Goal: Find specific page/section: Find specific page/section

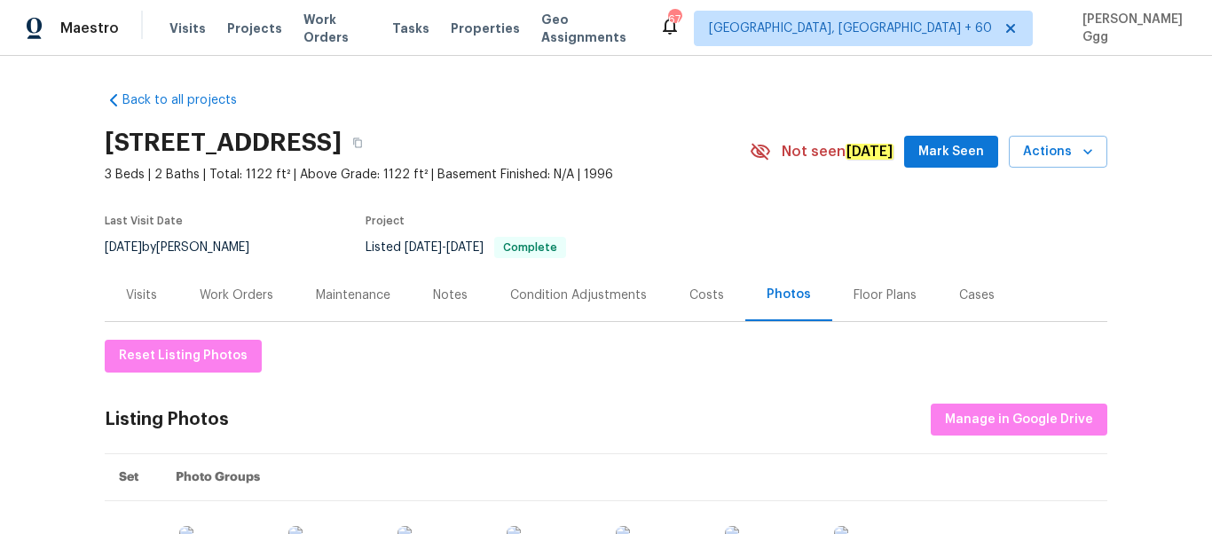
click at [186, 15] on div "Visits Projects Work Orders Tasks Properties Geo Assignments" at bounding box center [415, 29] width 490 height 36
click at [181, 22] on span "Visits" at bounding box center [188, 29] width 36 height 18
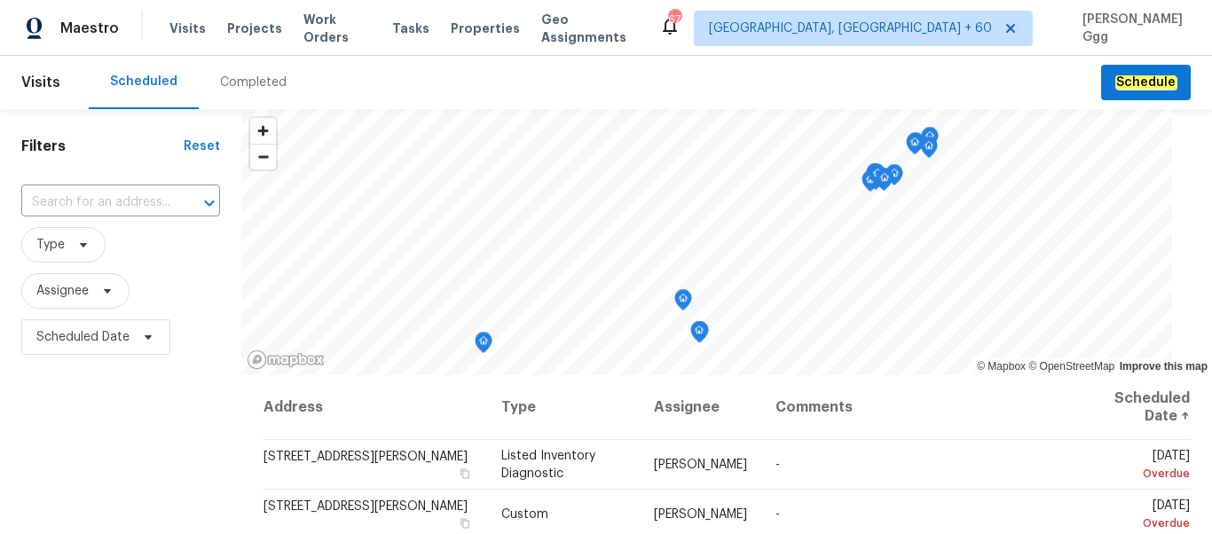
click at [237, 87] on div "Completed" at bounding box center [253, 83] width 67 height 18
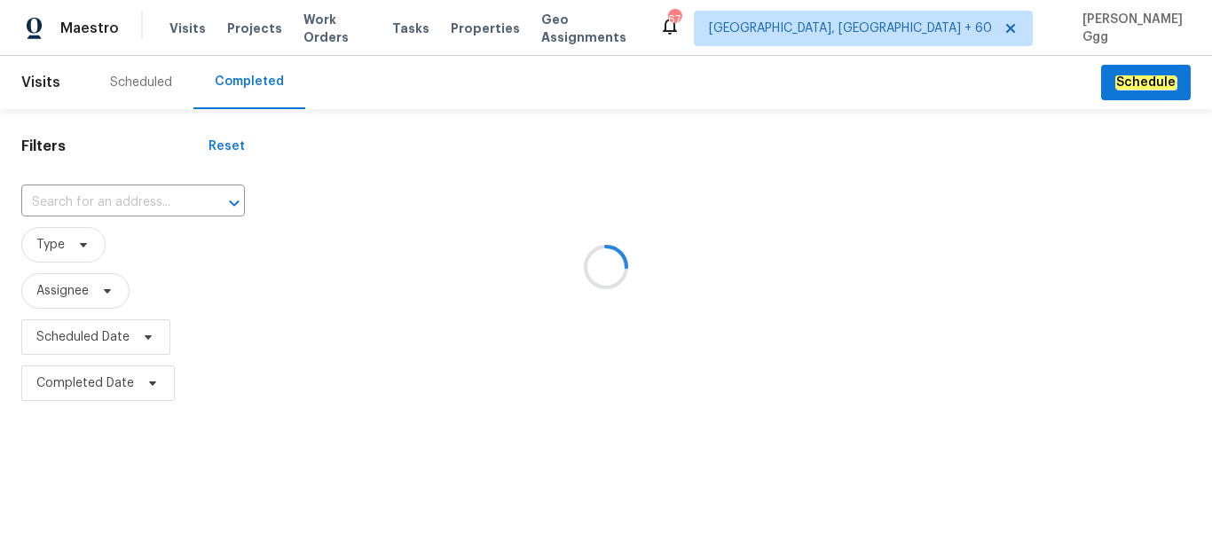
click at [130, 195] on div at bounding box center [606, 267] width 1212 height 534
click at [91, 200] on div at bounding box center [606, 267] width 1212 height 534
click at [60, 199] on div at bounding box center [606, 267] width 1212 height 534
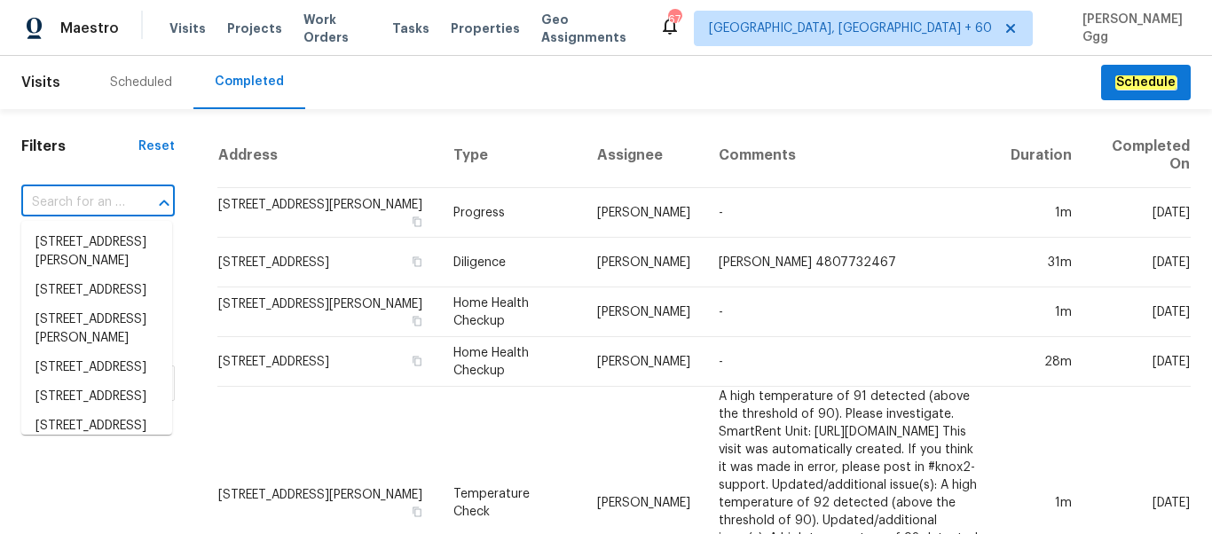
paste input "[STREET_ADDRESS]"
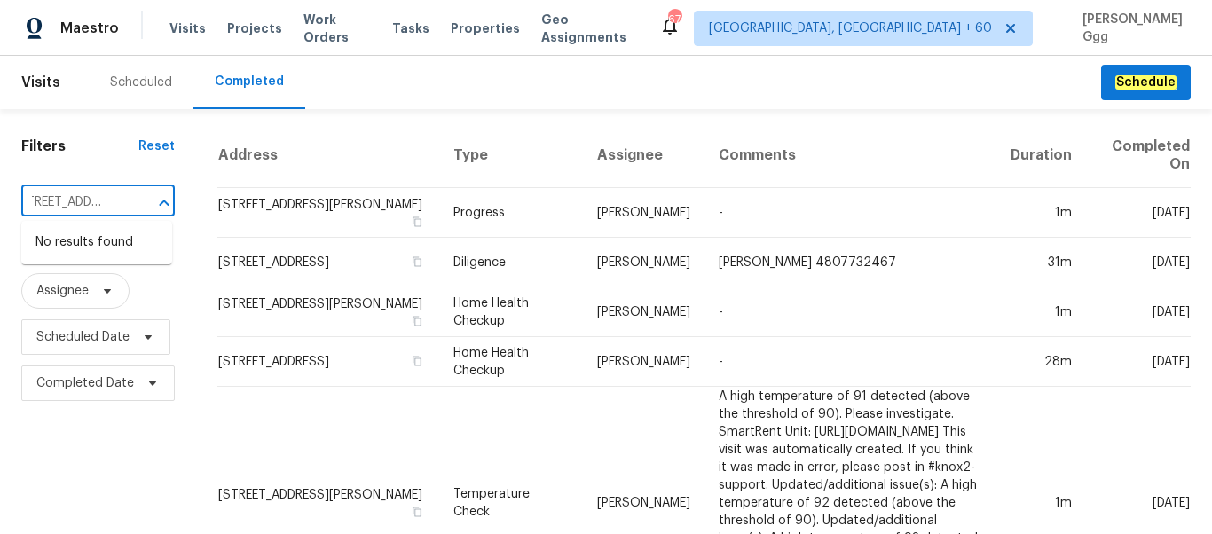
drag, startPoint x: 92, startPoint y: 201, endPoint x: 177, endPoint y: 197, distance: 84.4
click at [125, 197] on input "[STREET_ADDRESS]" at bounding box center [73, 203] width 104 height 28
type input "[STREET_ADDRESS]"
click at [102, 257] on li "[STREET_ADDRESS]" at bounding box center [96, 242] width 151 height 29
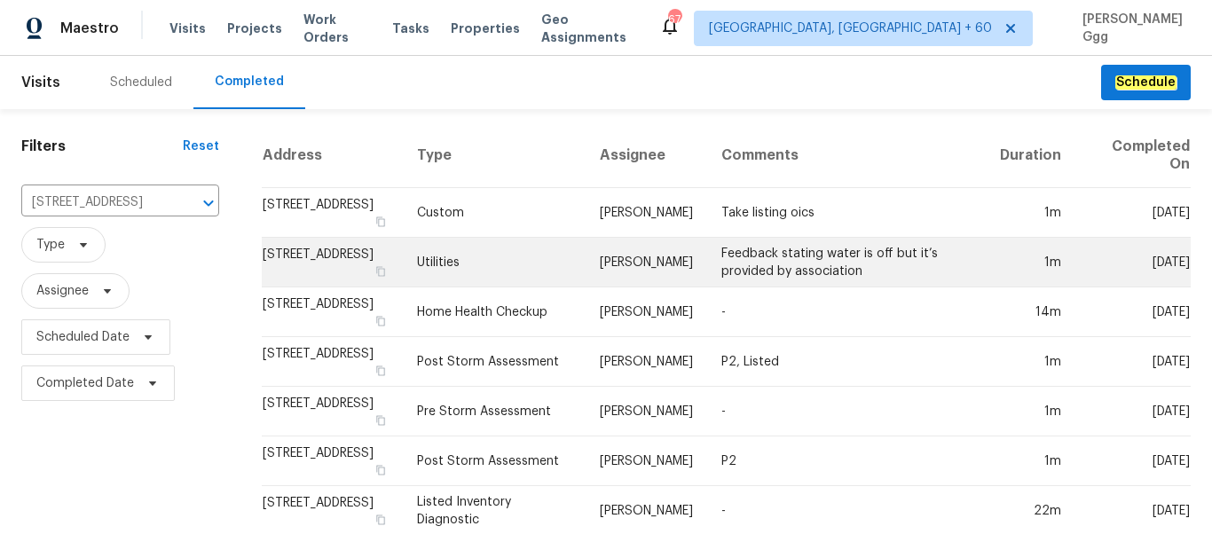
scroll to position [280, 0]
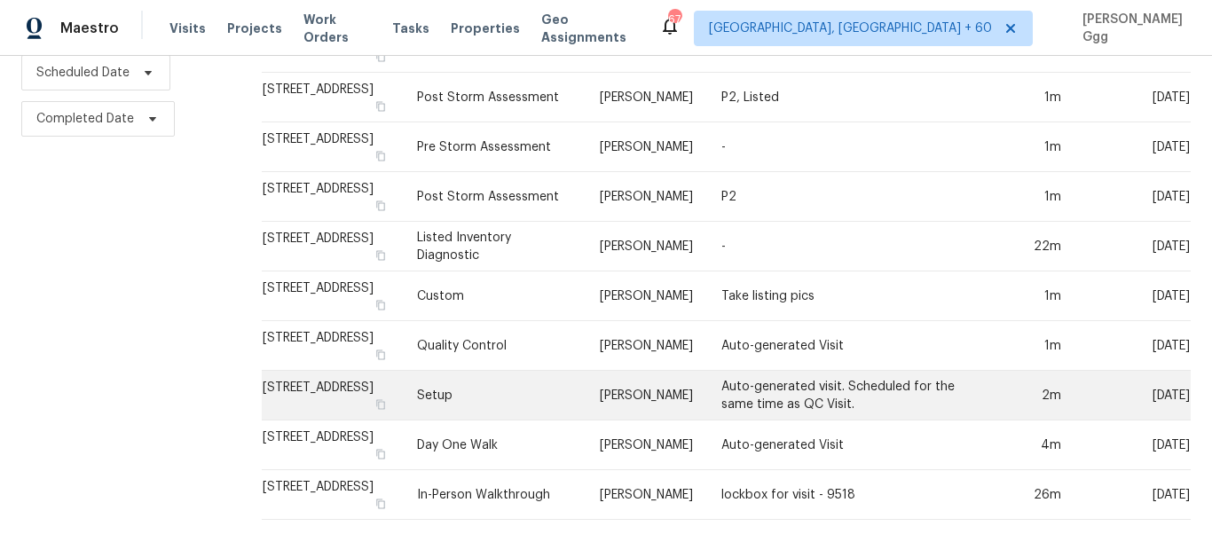
click at [483, 383] on td "Setup" at bounding box center [494, 396] width 183 height 50
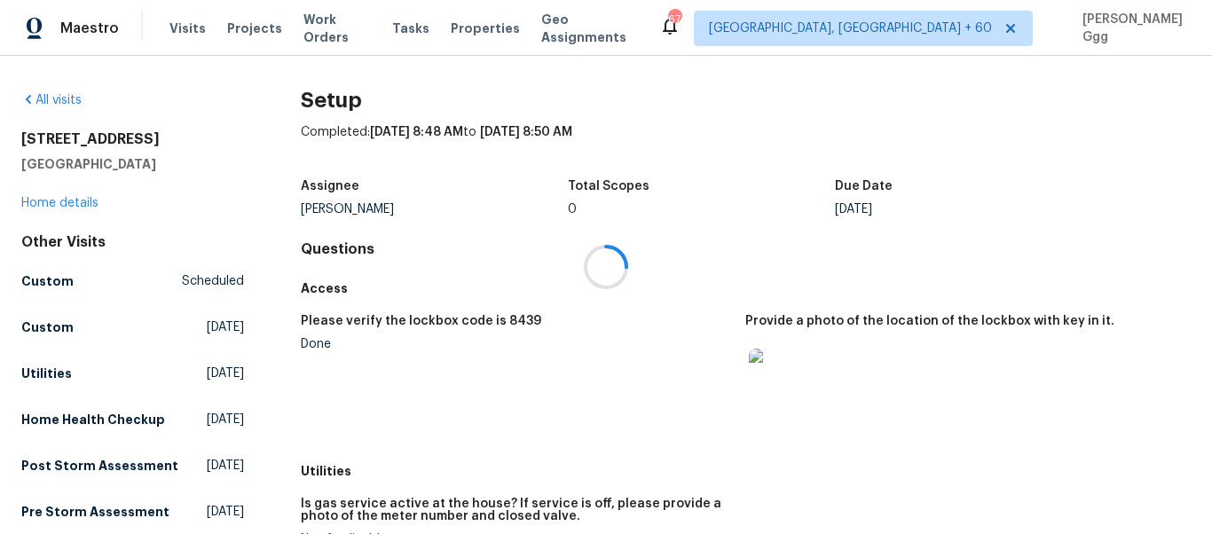
click at [65, 206] on div at bounding box center [606, 267] width 1212 height 534
click at [83, 200] on link "Home details" at bounding box center [59, 203] width 77 height 12
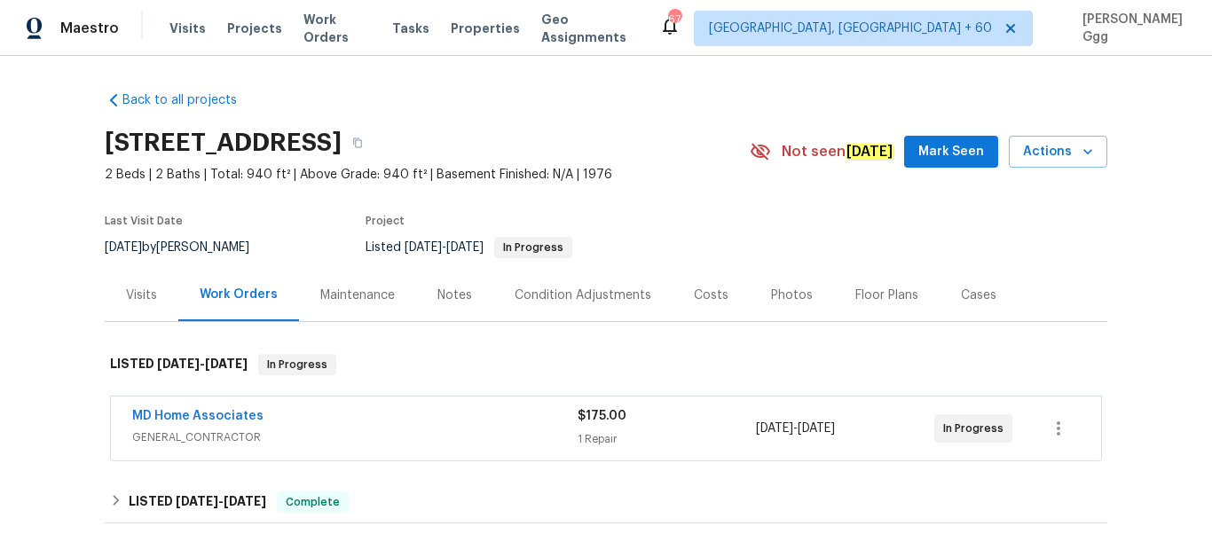
click at [780, 290] on div "Photos" at bounding box center [792, 296] width 42 height 18
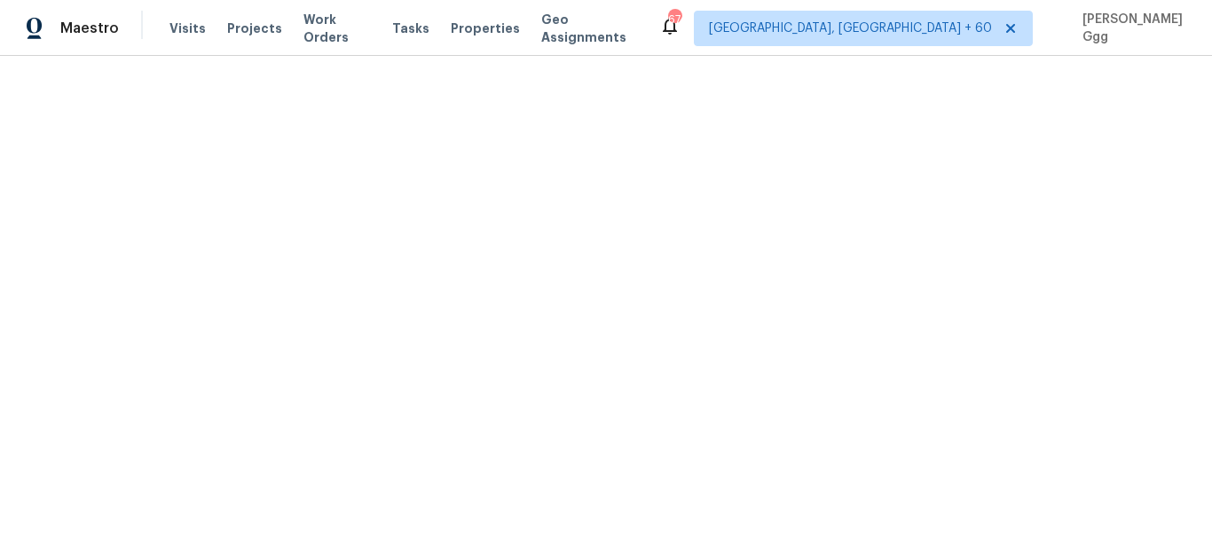
scroll to position [671, 0]
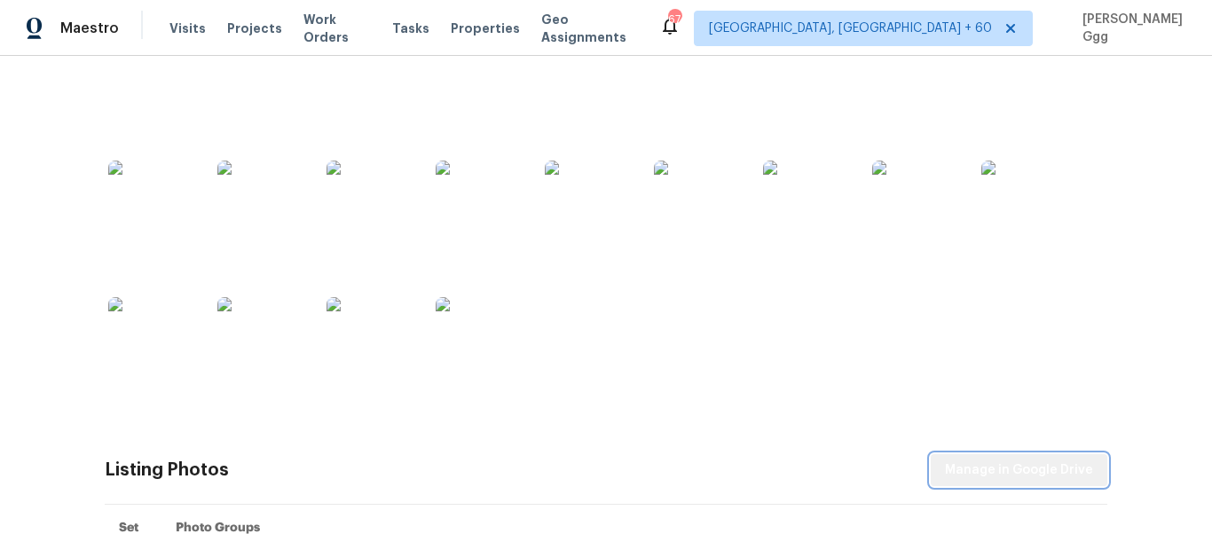
click at [1030, 467] on span "Manage in Google Drive" at bounding box center [1019, 471] width 148 height 22
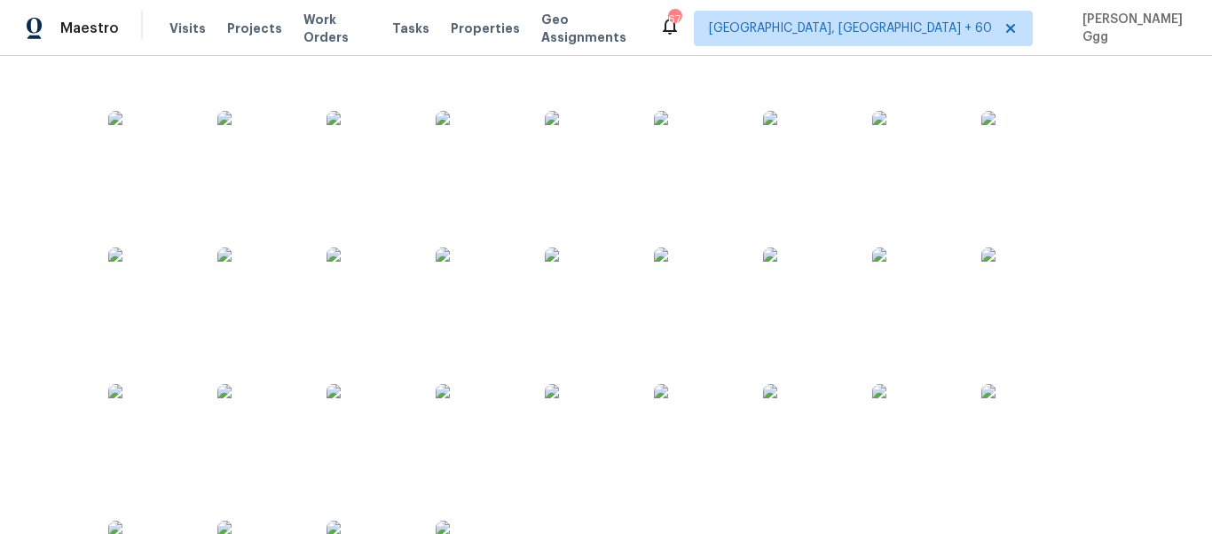
scroll to position [895, 0]
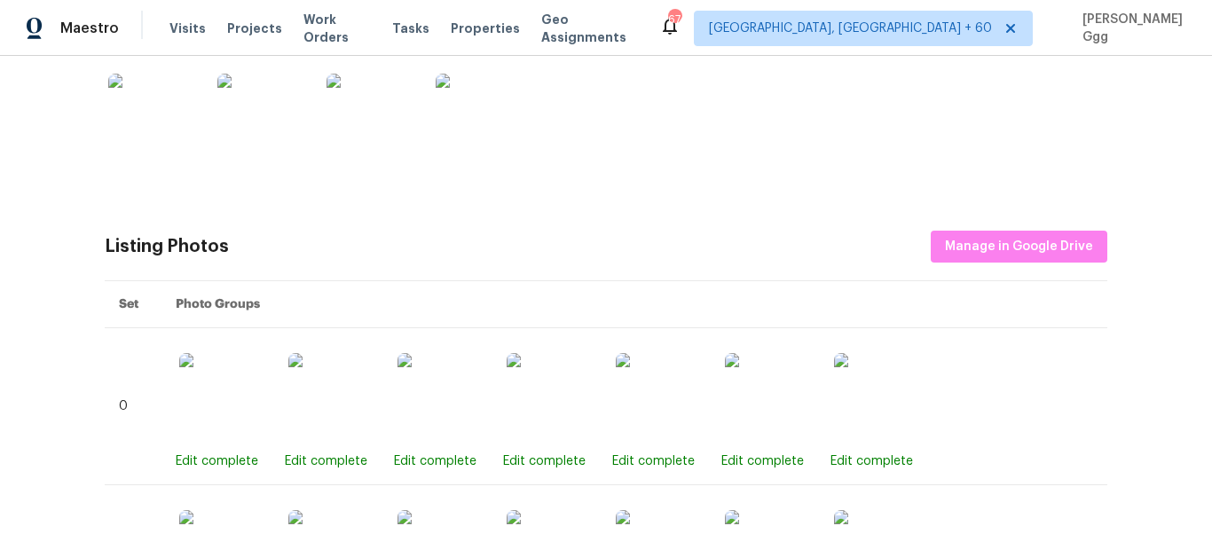
click at [984, 244] on span "Manage in Google Drive" at bounding box center [1019, 247] width 148 height 22
